Goal: Task Accomplishment & Management: Use online tool/utility

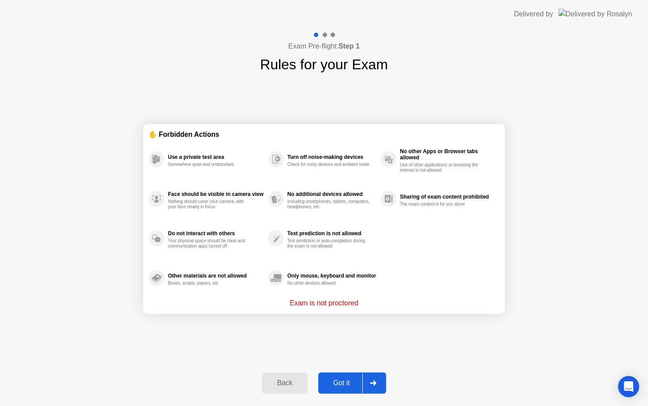
click at [344, 381] on div "Got it" at bounding box center [341, 383] width 41 height 8
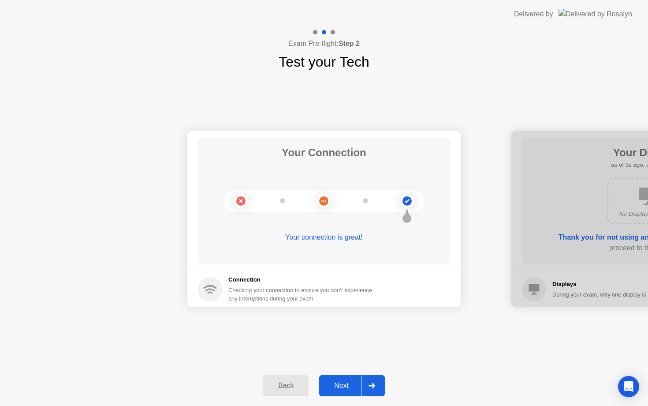
click at [343, 383] on div "Next" at bounding box center [341, 385] width 39 height 8
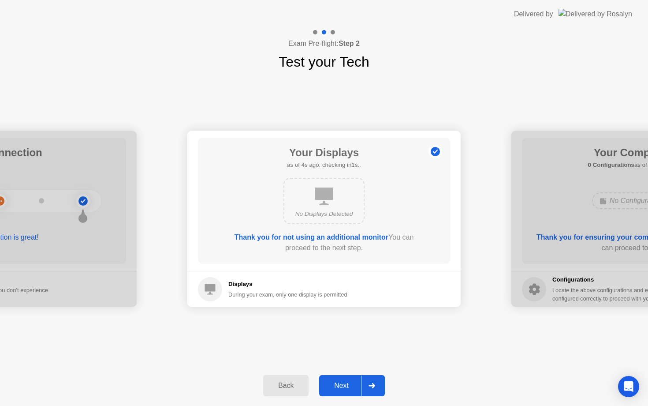
click at [343, 385] on div "Next" at bounding box center [341, 385] width 39 height 8
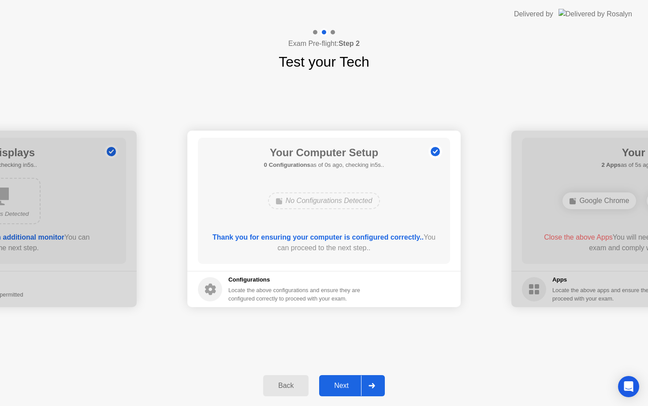
click at [343, 384] on div "Next" at bounding box center [341, 385] width 39 height 8
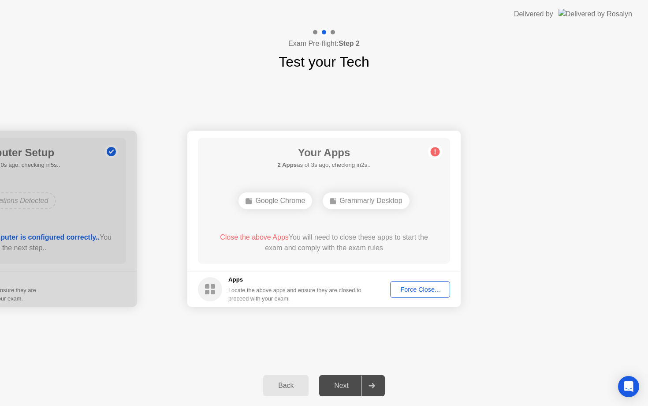
click at [407, 289] on div "Force Close..." at bounding box center [420, 289] width 54 height 7
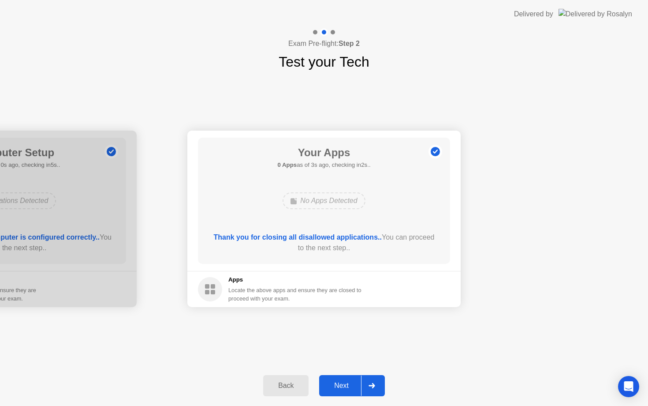
click at [348, 382] on div "Next" at bounding box center [341, 385] width 39 height 8
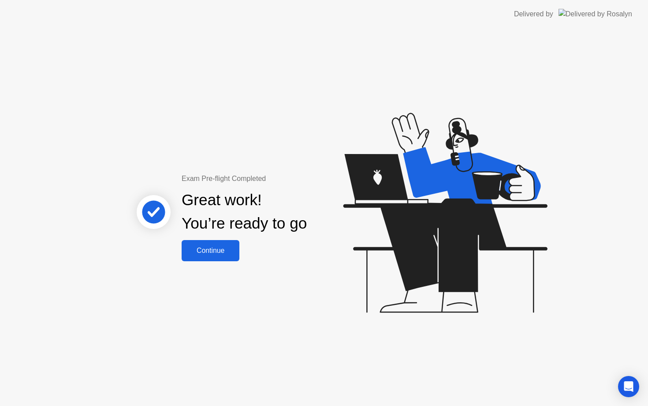
click at [205, 250] on div "Continue" at bounding box center [210, 250] width 52 height 8
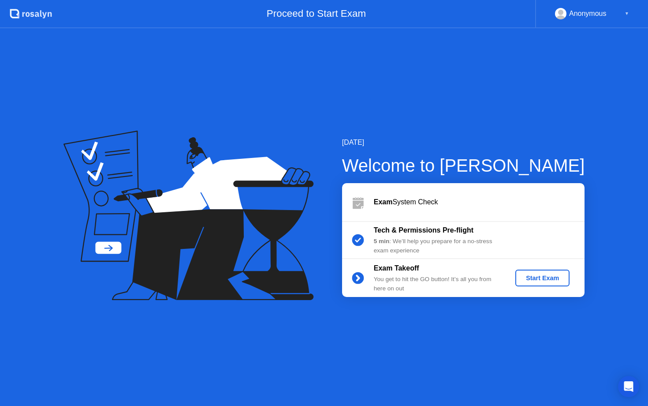
click at [292, 360] on div "[DATE] Welcome to [PERSON_NAME] Exam System Check Tech & Permissions Pre-flight…" at bounding box center [324, 216] width 648 height 377
click at [324, 83] on div "[DATE] Welcome to [PERSON_NAME] Exam System Check Tech & Permissions Pre-flight…" at bounding box center [324, 216] width 648 height 377
click at [276, 99] on div "[DATE] Welcome to [PERSON_NAME] Exam System Check Tech & Permissions Pre-flight…" at bounding box center [324, 216] width 648 height 377
click at [318, 120] on div "[DATE] Welcome to [PERSON_NAME] Exam System Check Tech & Permissions Pre-flight…" at bounding box center [324, 216] width 648 height 377
click at [350, 104] on div "[DATE] Welcome to [PERSON_NAME] Exam System Check Tech & Permissions Pre-flight…" at bounding box center [324, 216] width 648 height 377
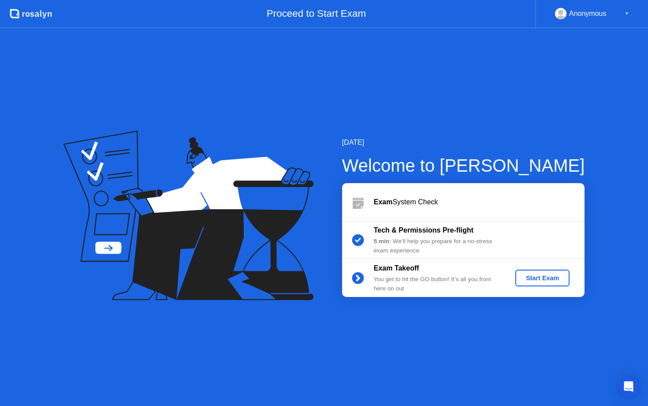
click at [537, 276] on div "Start Exam" at bounding box center [542, 277] width 47 height 7
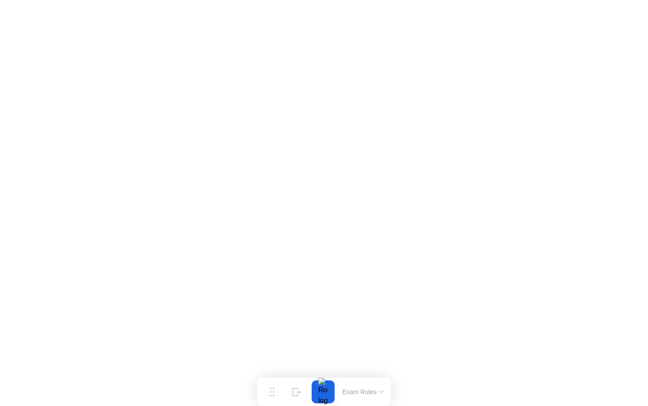
click at [370, 393] on button "Exam Rules" at bounding box center [363, 392] width 47 height 8
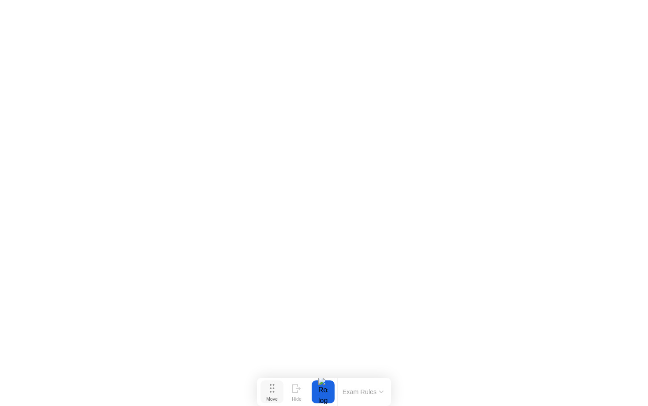
click at [277, 389] on button "Move" at bounding box center [272, 391] width 23 height 23
click at [370, 390] on button "Exam Rules" at bounding box center [363, 392] width 47 height 8
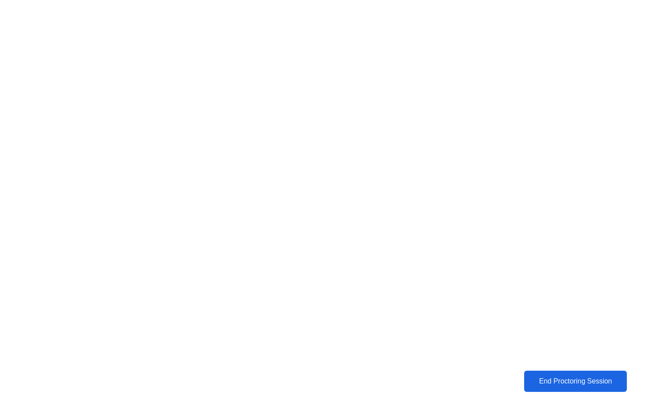
click at [550, 384] on div "End Proctoring Session" at bounding box center [576, 381] width 98 height 8
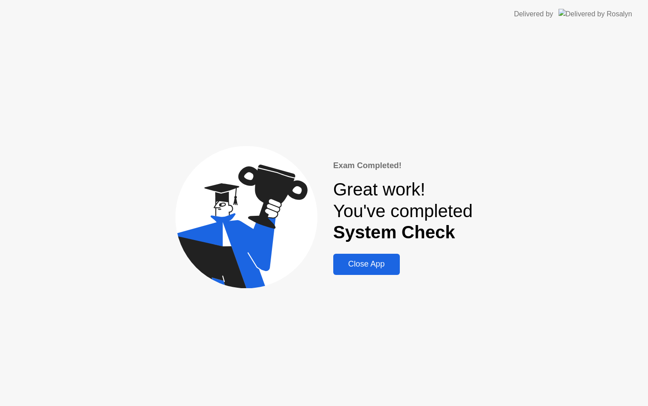
click at [354, 263] on div "Close App" at bounding box center [366, 263] width 61 height 9
